Goal: Communication & Community: Answer question/provide support

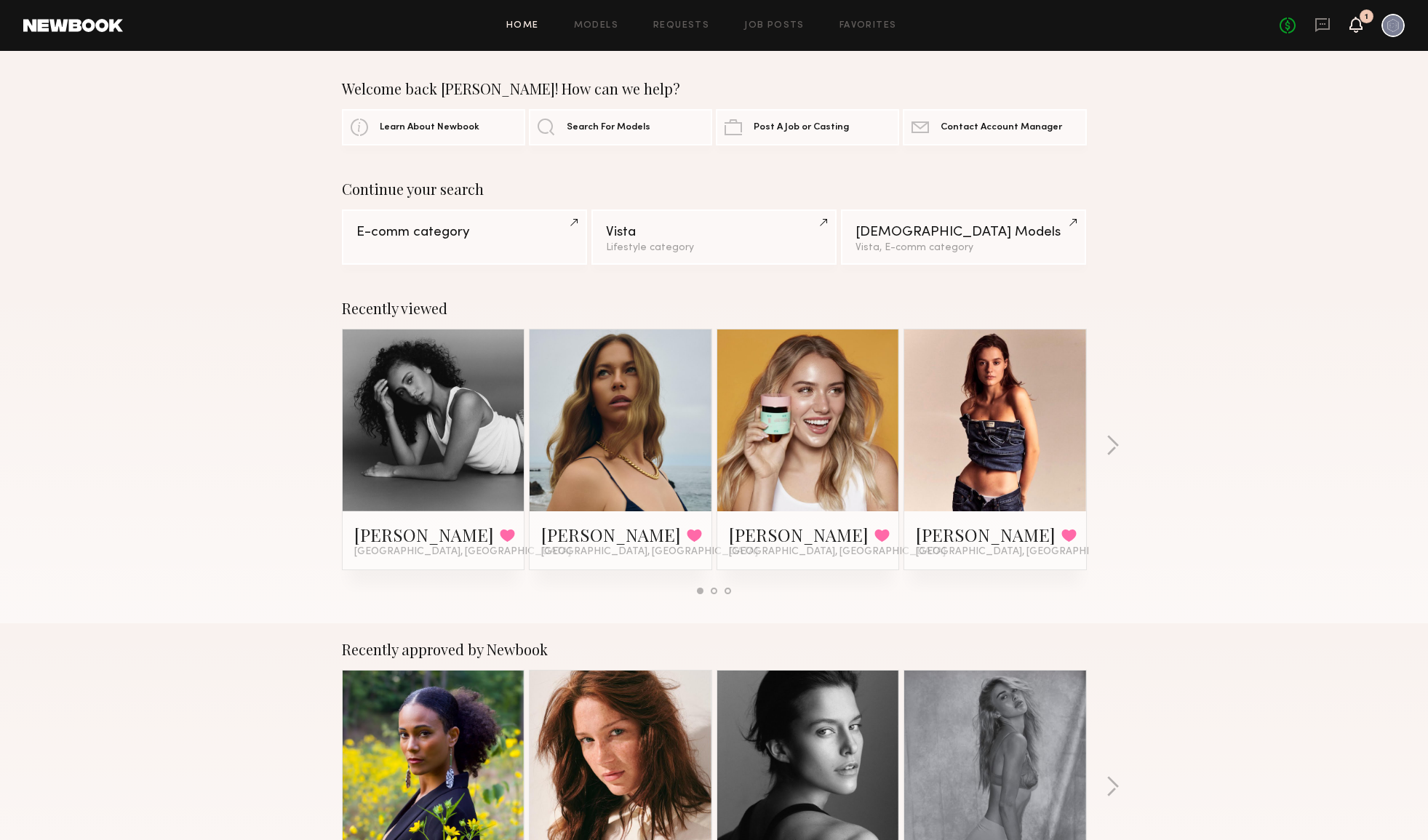
click at [1355, 25] on icon at bounding box center [1356, 24] width 12 height 10
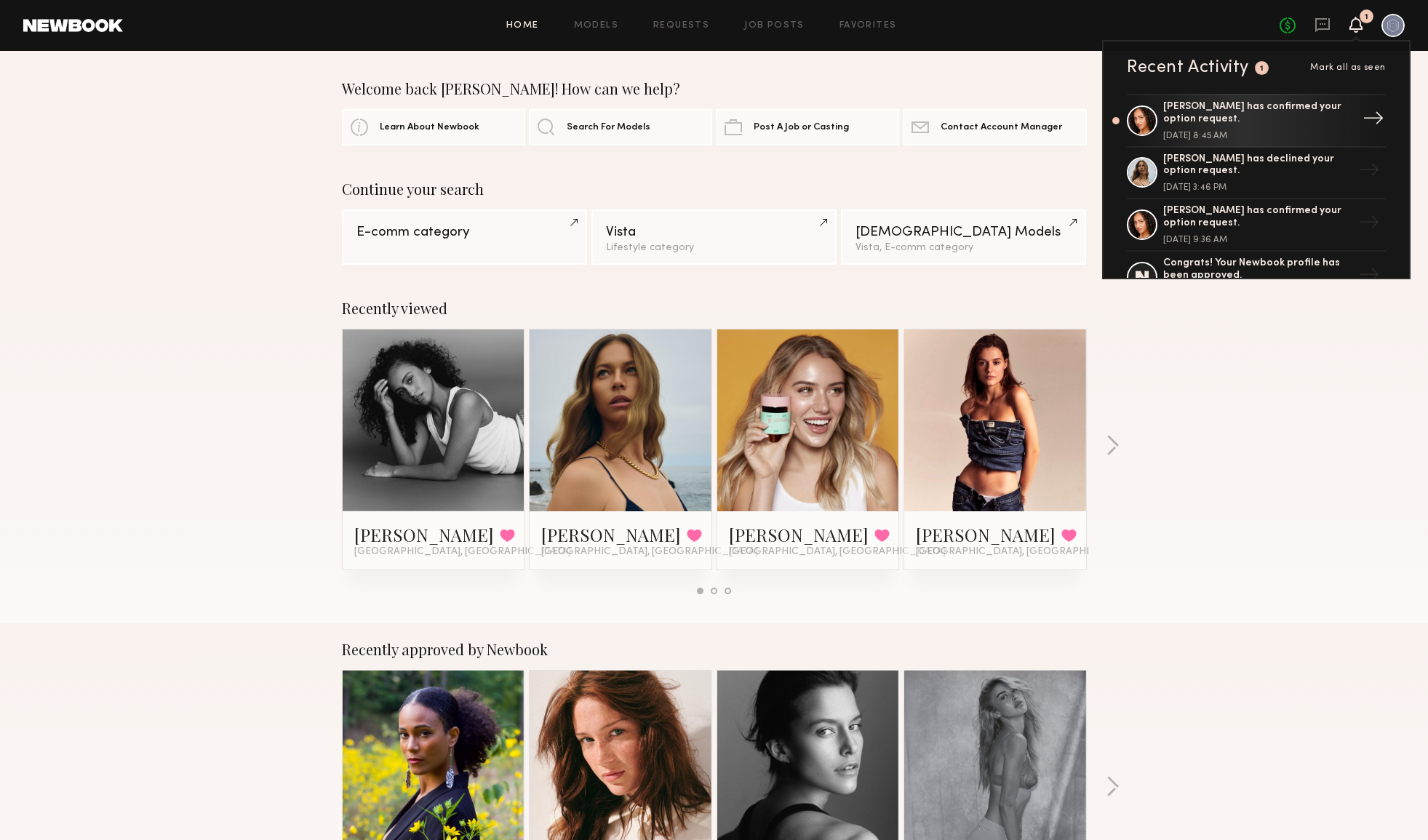
click at [1289, 114] on div "[PERSON_NAME] has confirmed your option request." at bounding box center [1258, 113] width 189 height 25
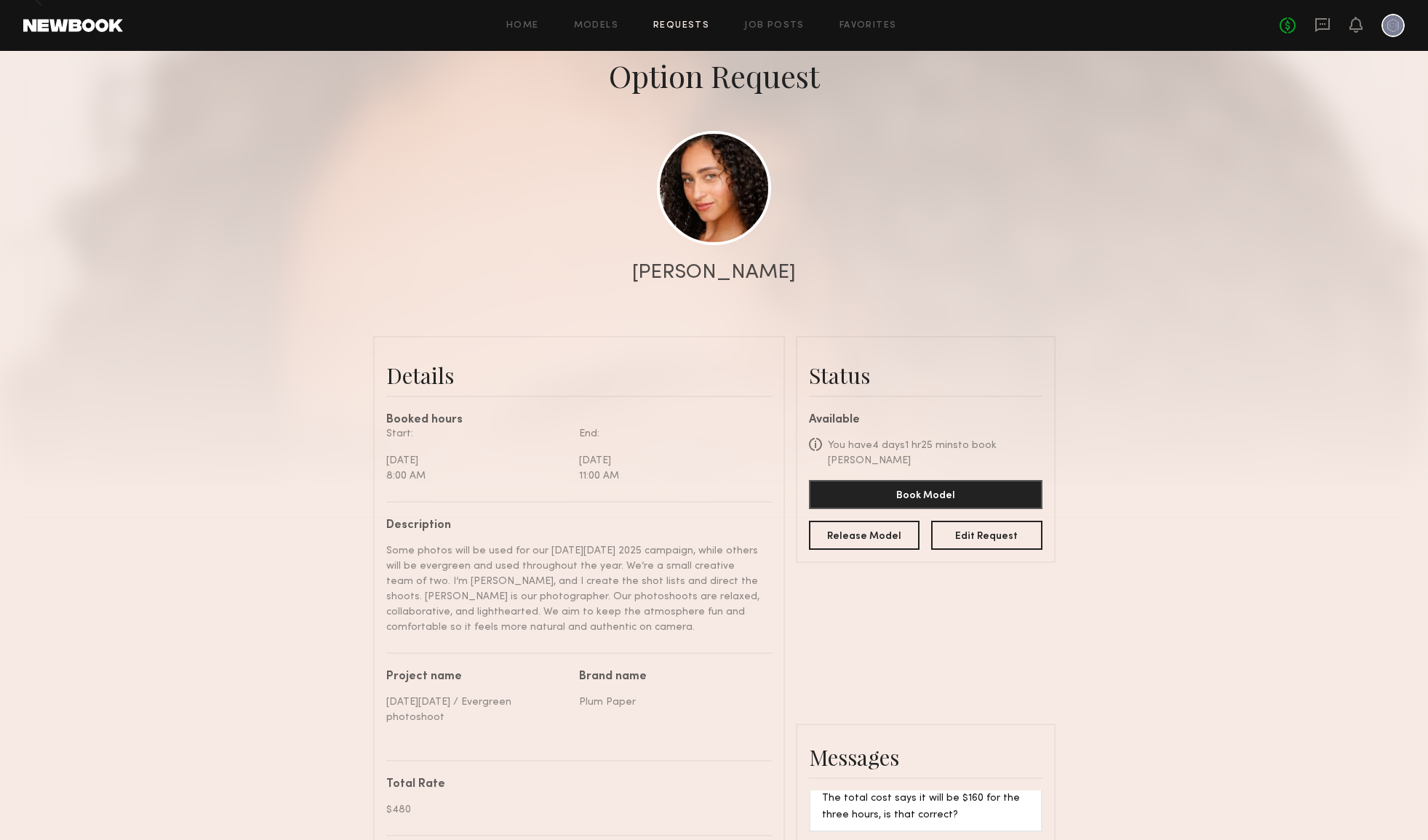
scroll to position [88, 0]
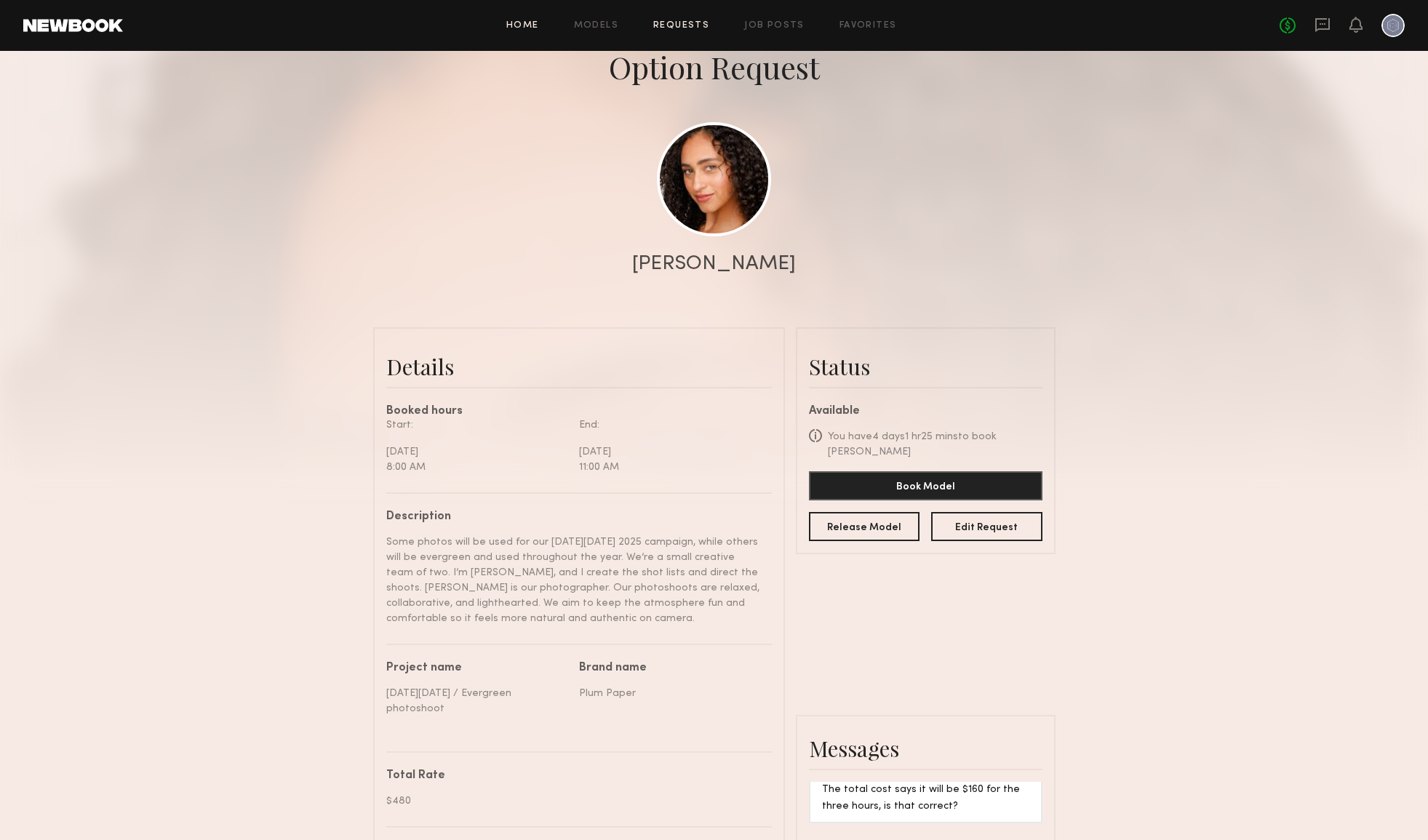
click at [530, 29] on link "Home" at bounding box center [522, 25] width 32 height 9
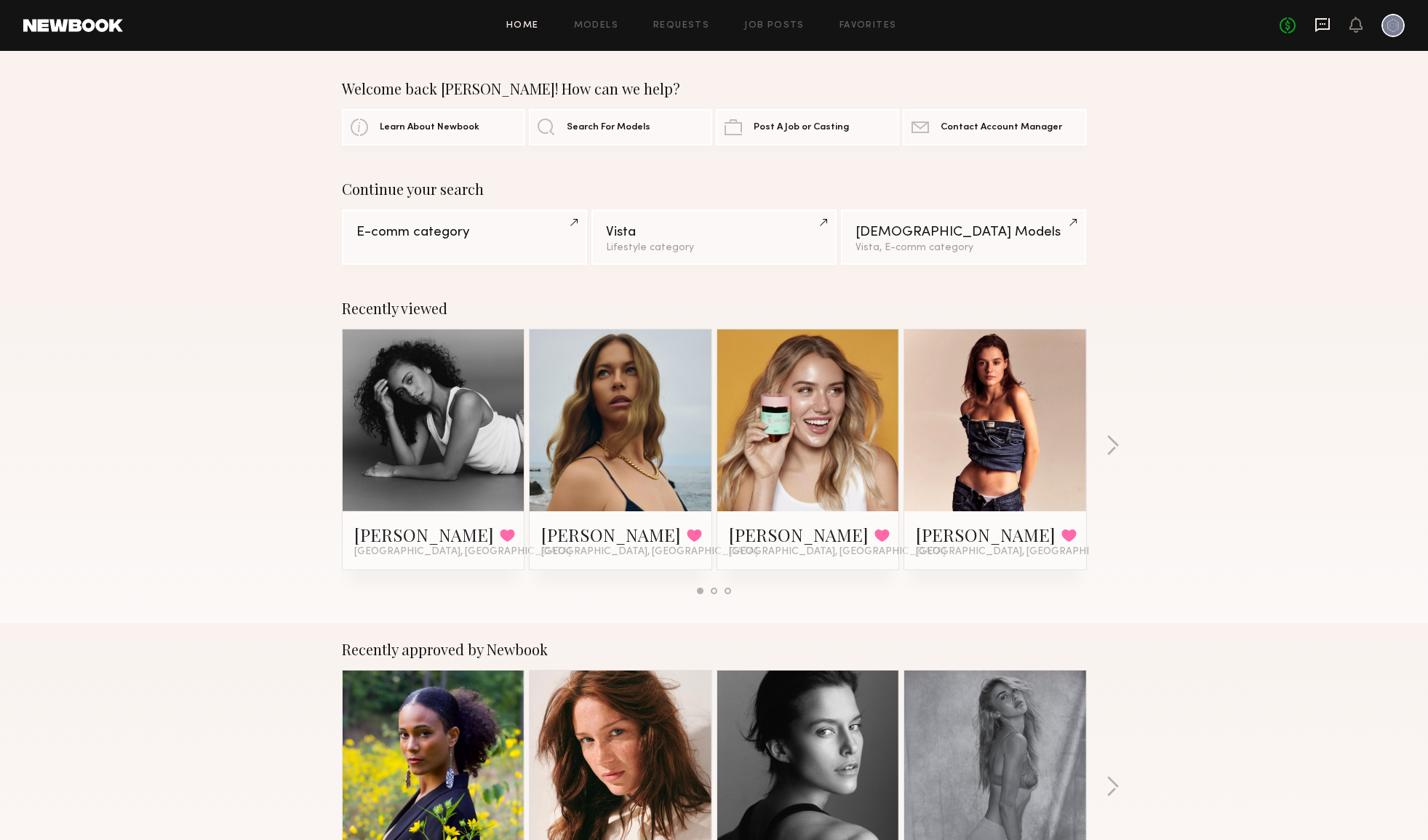
click at [1322, 31] on icon at bounding box center [1322, 25] width 16 height 16
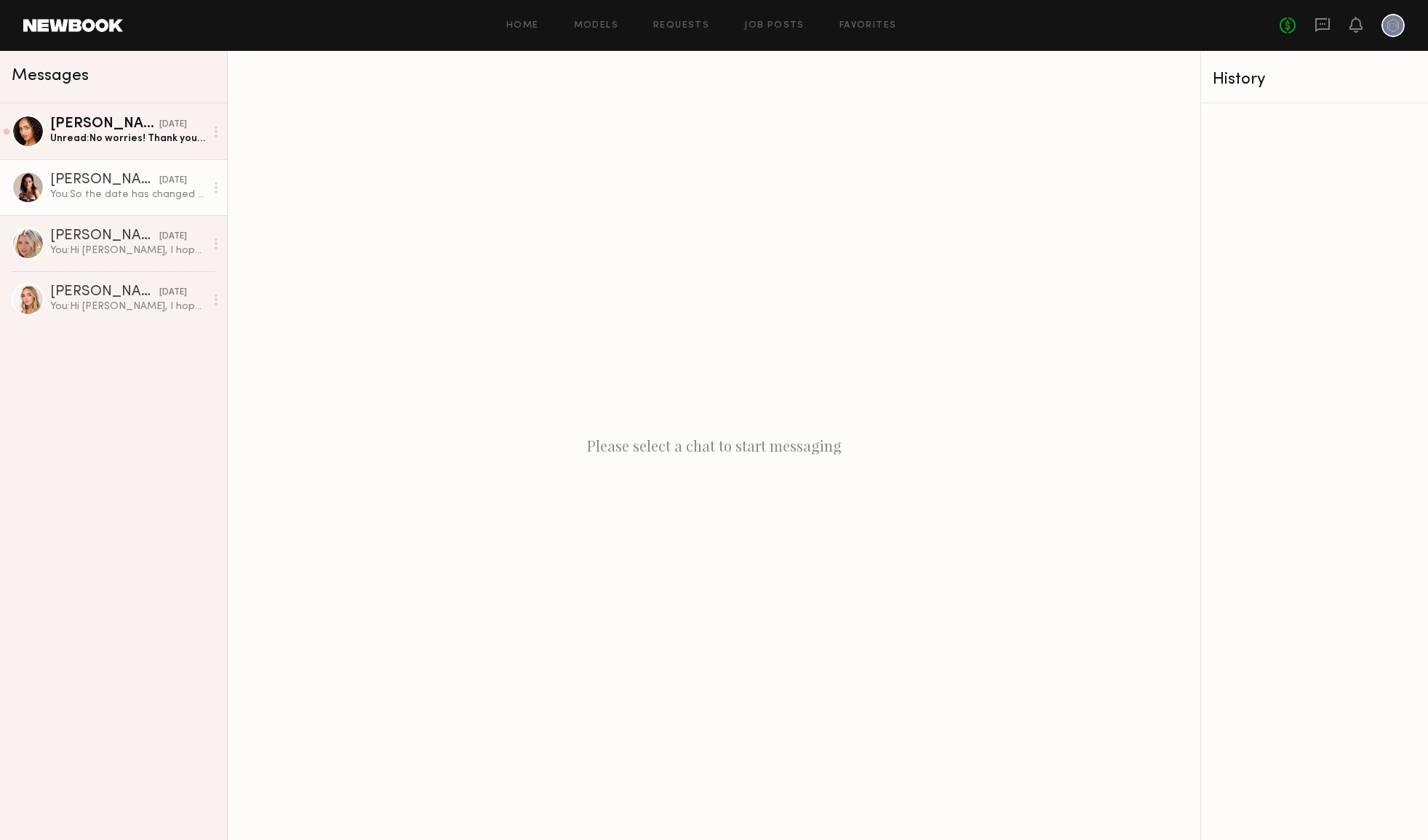
click at [165, 199] on div "You: So the date has changed to [DATE]. We have another model working with us a…" at bounding box center [127, 195] width 155 height 14
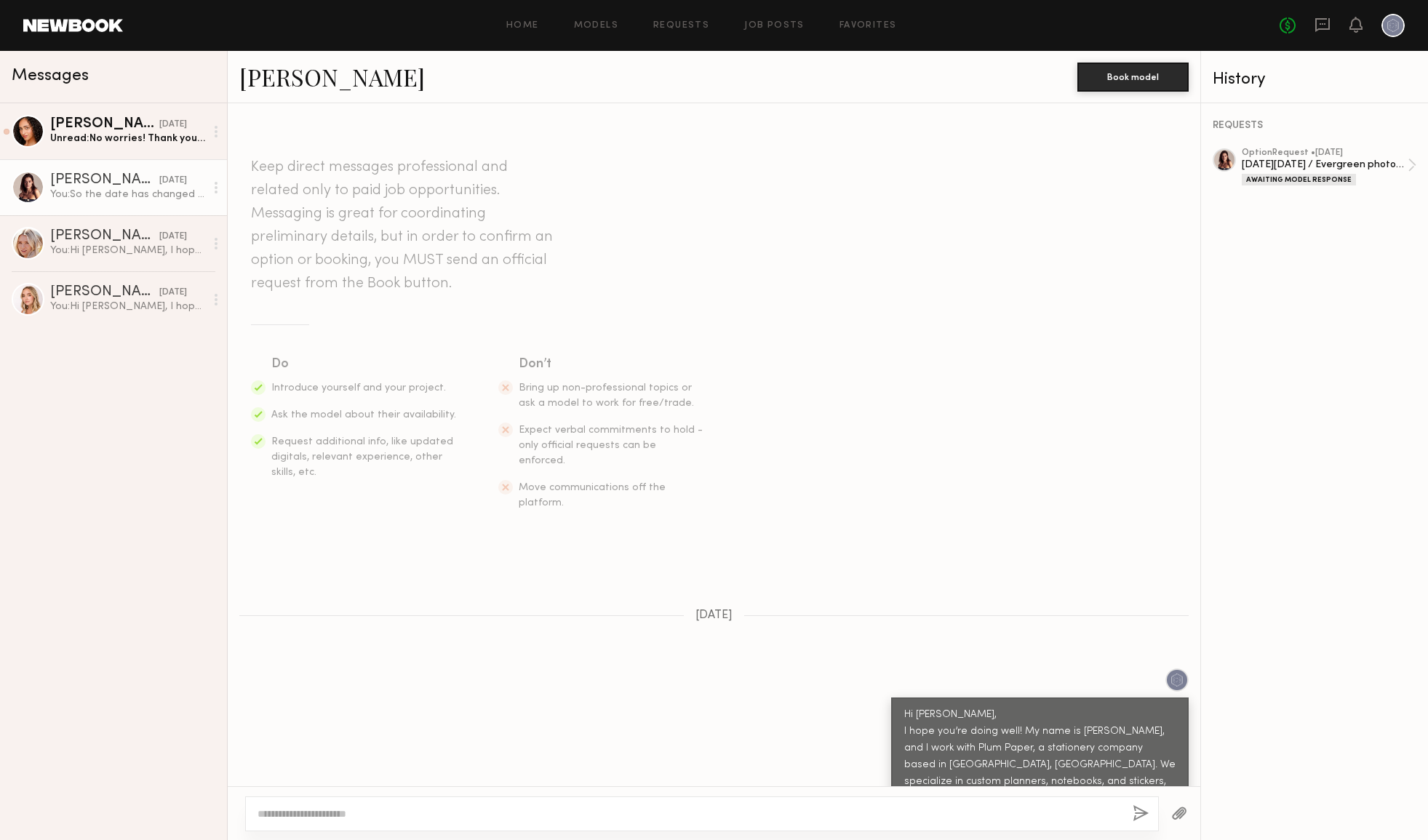
scroll to position [618, 0]
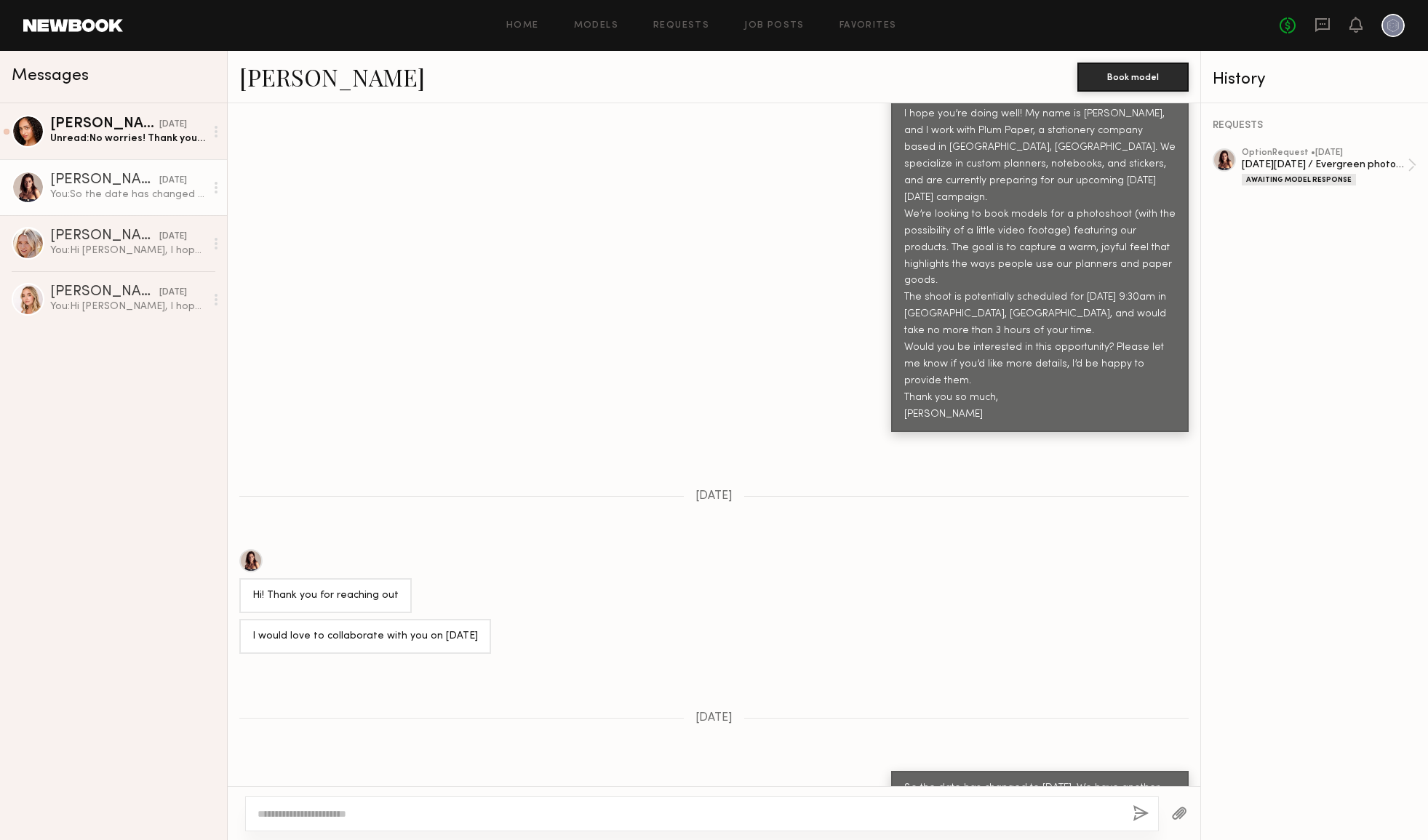
click at [122, 185] on div "[PERSON_NAME]" at bounding box center [105, 180] width 109 height 15
click at [526, 25] on link "Home" at bounding box center [522, 25] width 32 height 9
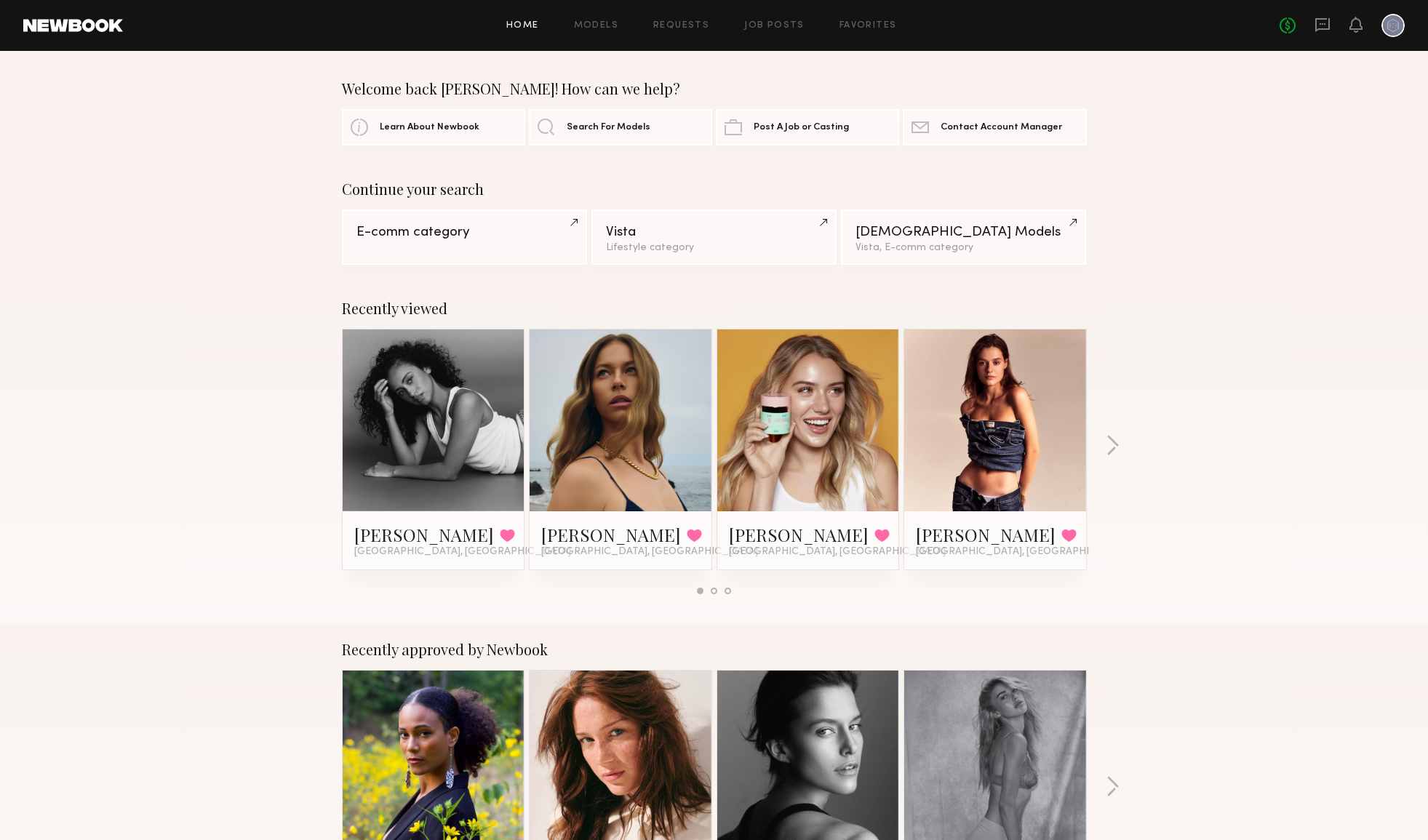
click at [989, 432] on link at bounding box center [995, 421] width 89 height 182
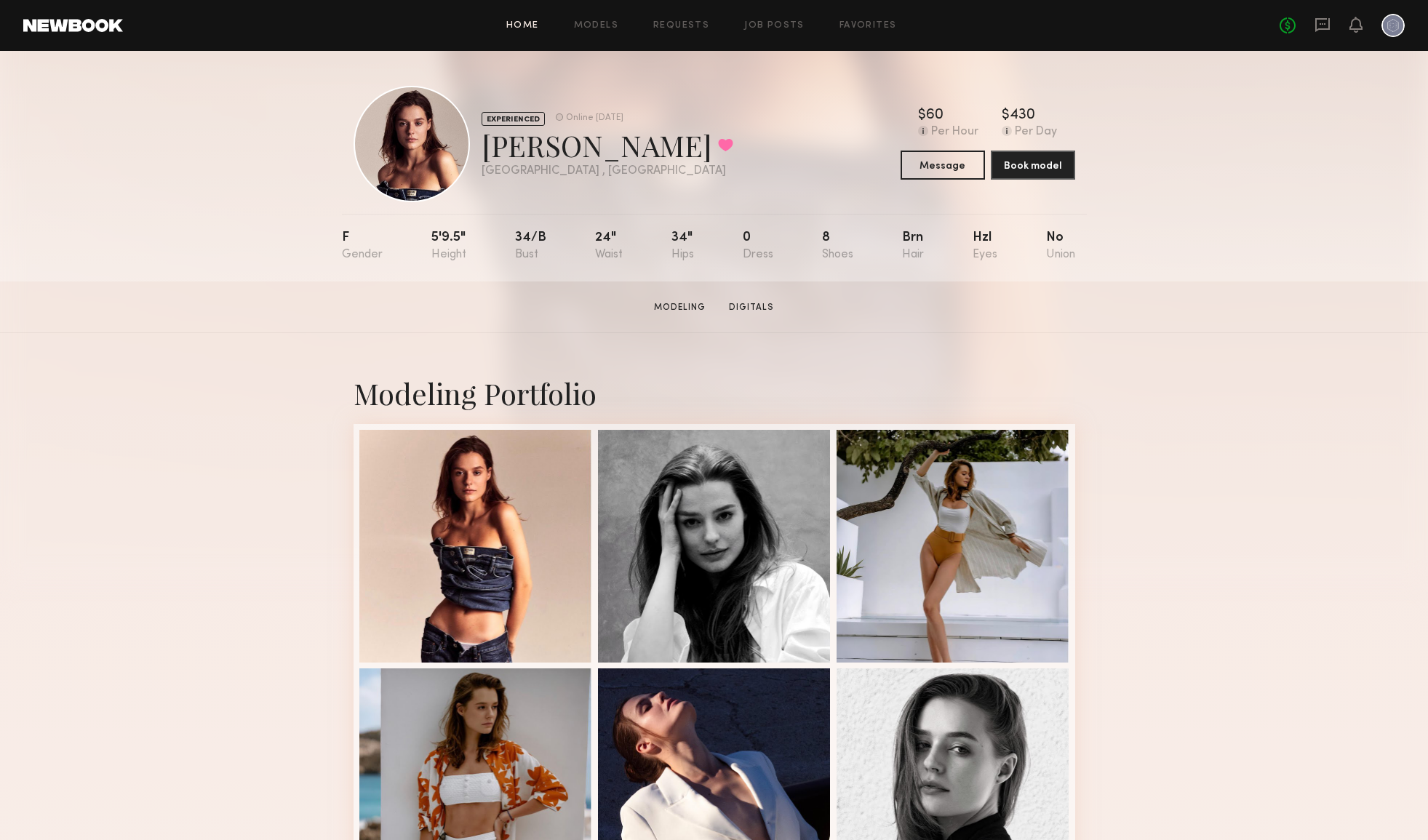
click at [518, 29] on link "Home" at bounding box center [522, 25] width 32 height 9
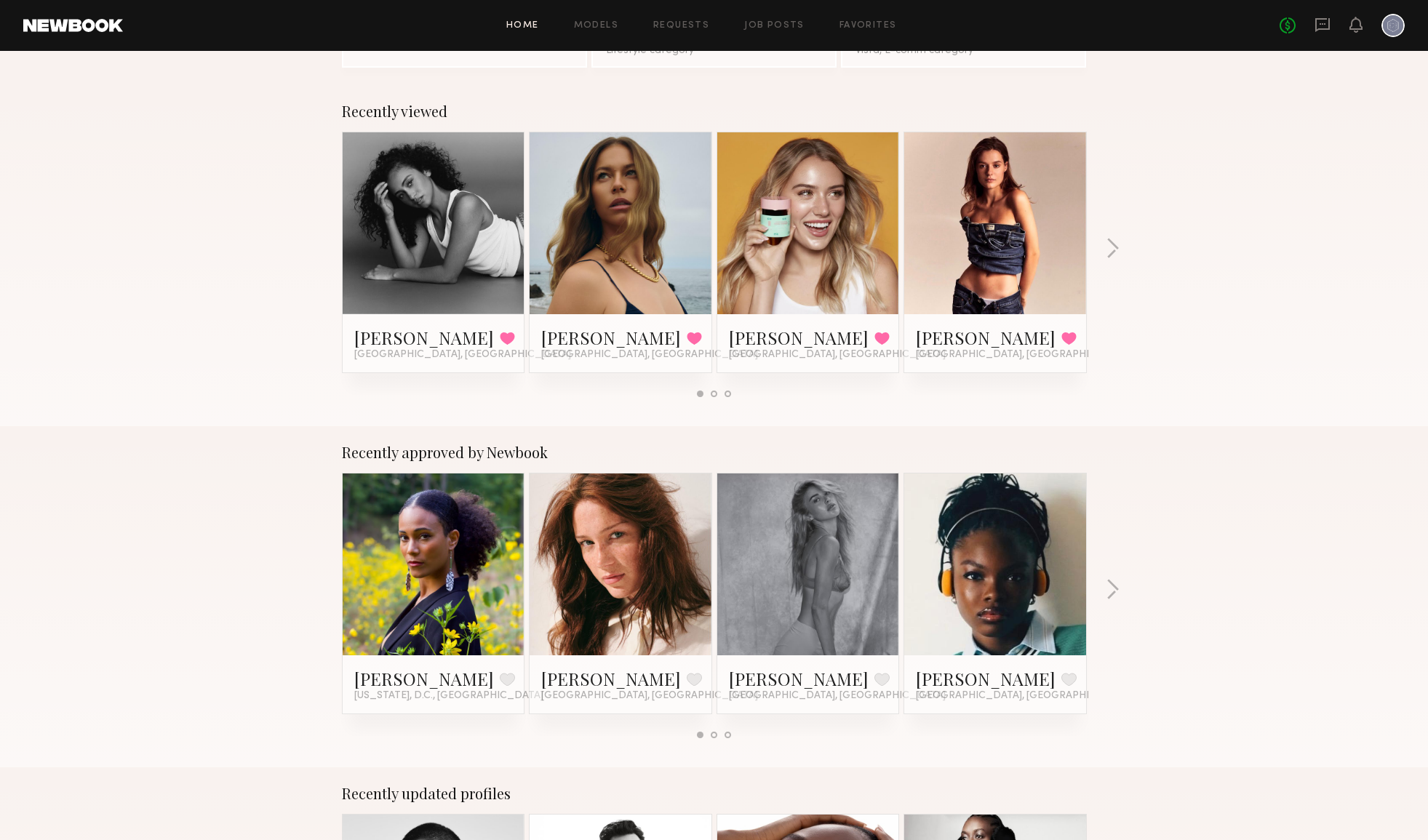
scroll to position [199, 0]
